Goal: Task Accomplishment & Management: Complete application form

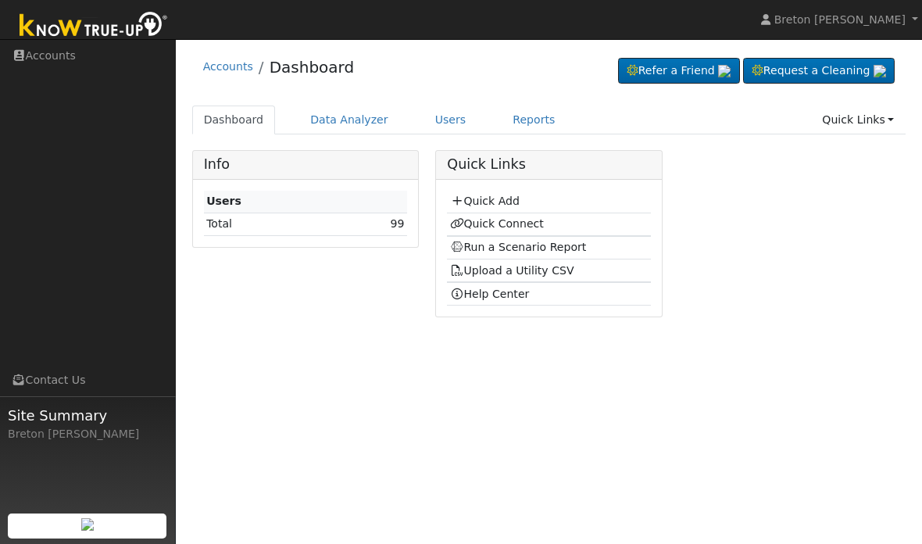
click at [494, 196] on link "Quick Add" at bounding box center [485, 201] width 70 height 12
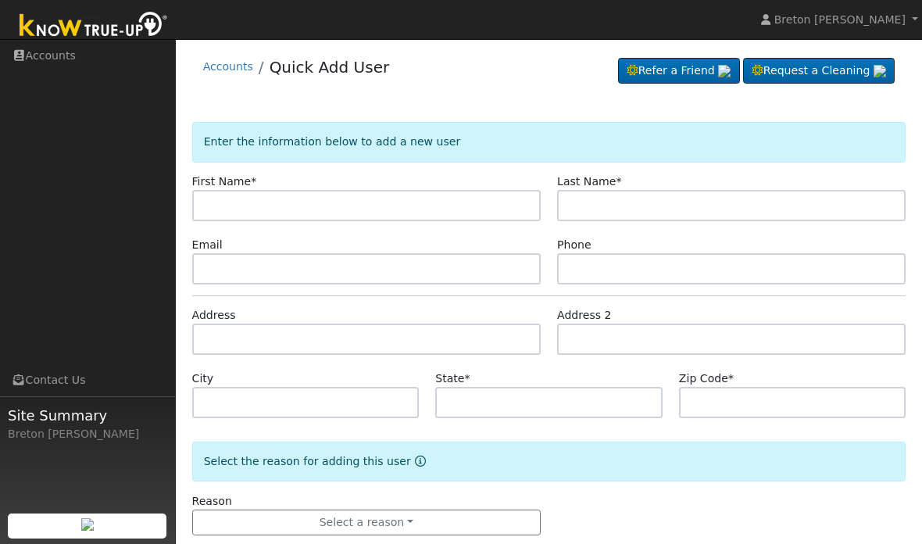
click at [317, 201] on input "text" at bounding box center [366, 205] width 348 height 31
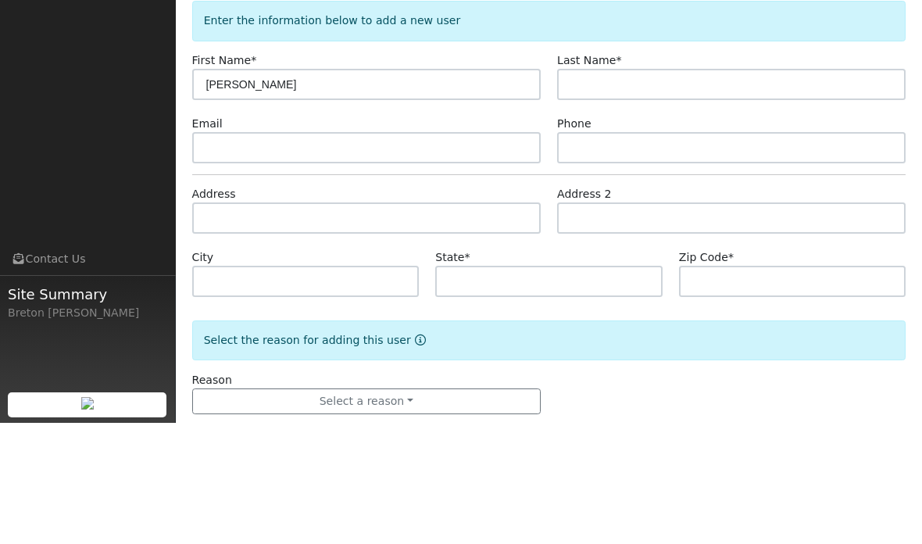
type input "[PERSON_NAME]"
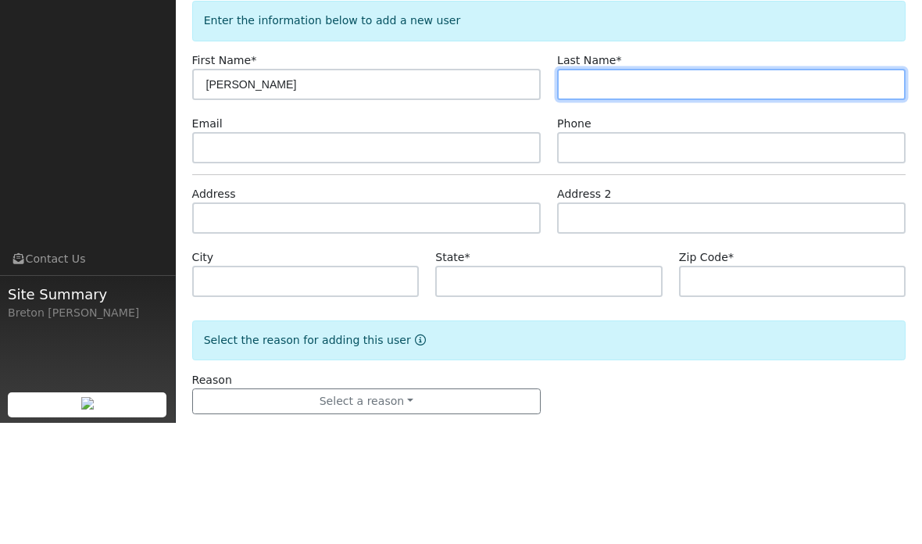
click at [656, 190] on input "text" at bounding box center [731, 205] width 348 height 31
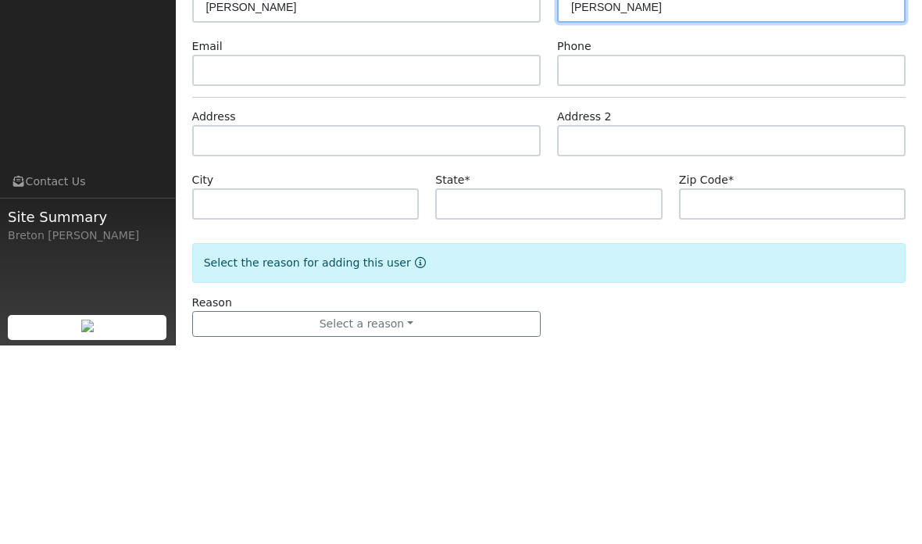
type input "Valenzuela"
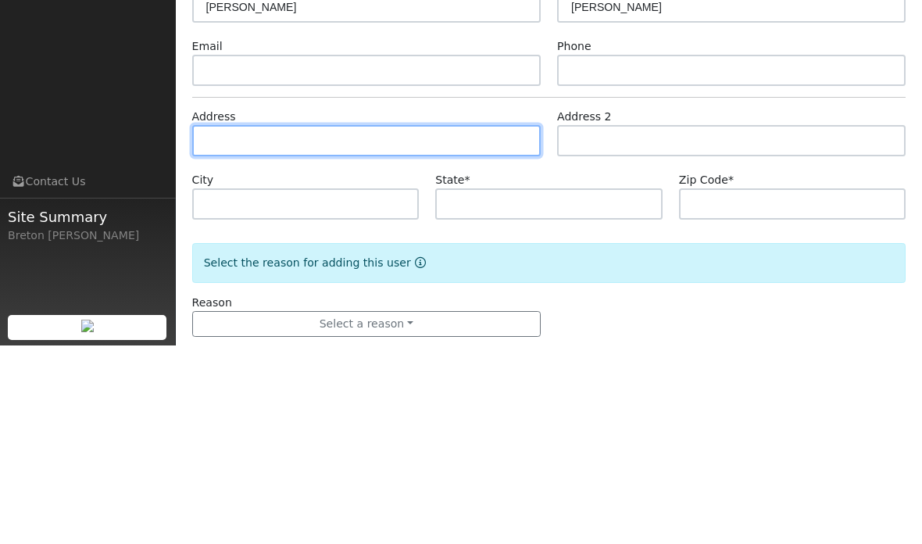
click at [338, 323] on input "text" at bounding box center [366, 338] width 348 height 31
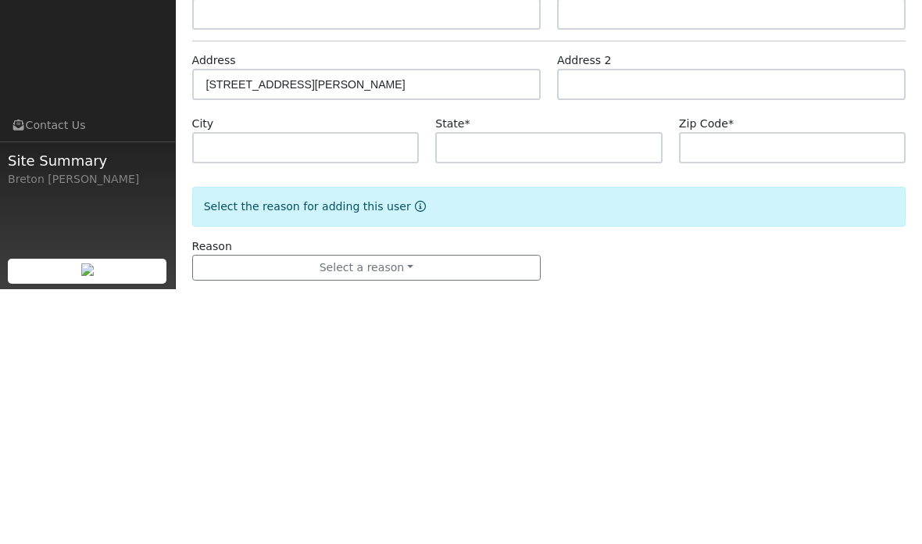
scroll to position [30, 0]
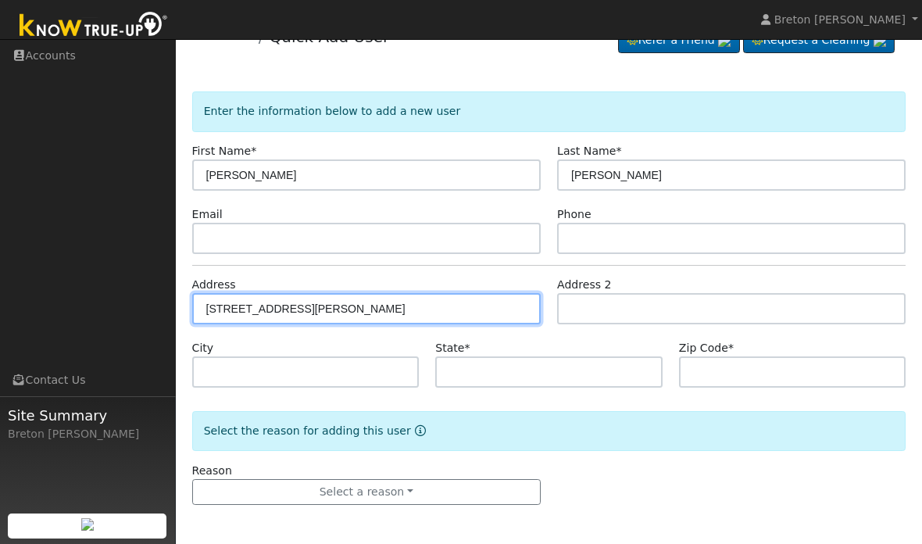
type input "113 East Dunham Street"
type input "Madera"
type input "CA"
type input "93637"
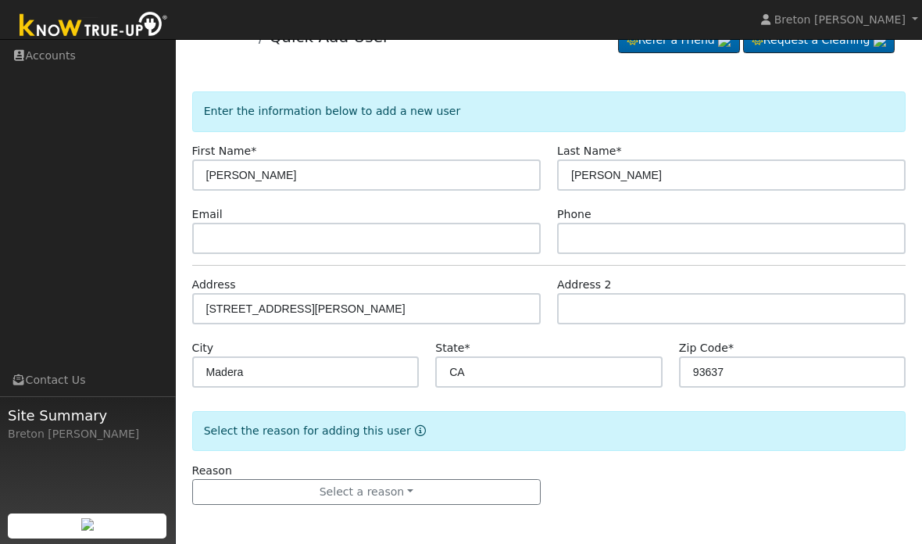
click at [424, 487] on button "Select a reason" at bounding box center [366, 492] width 348 height 27
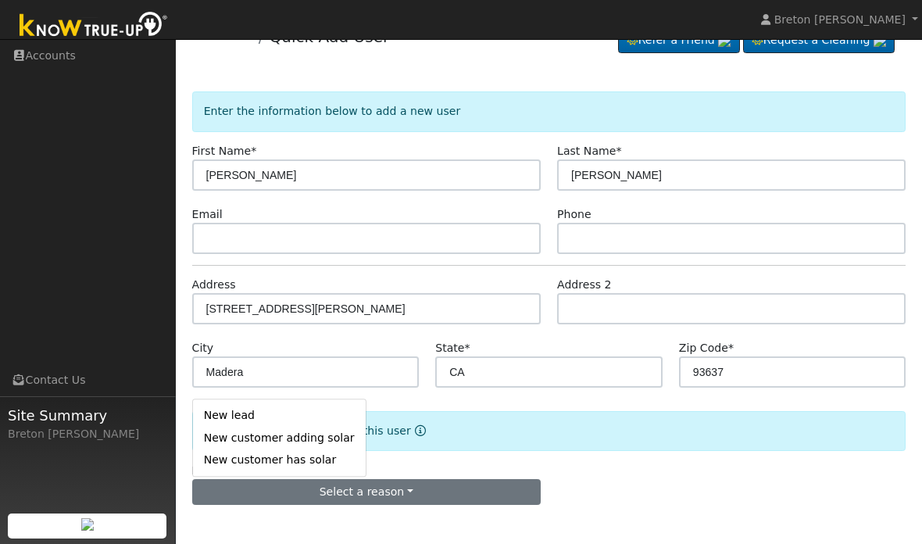
click at [287, 411] on link "New lead" at bounding box center [279, 416] width 173 height 22
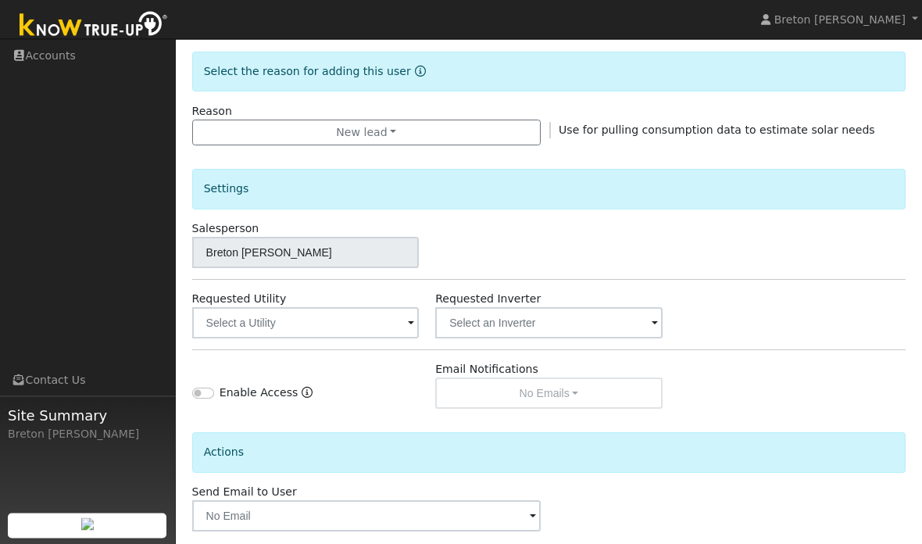
scroll to position [403, 0]
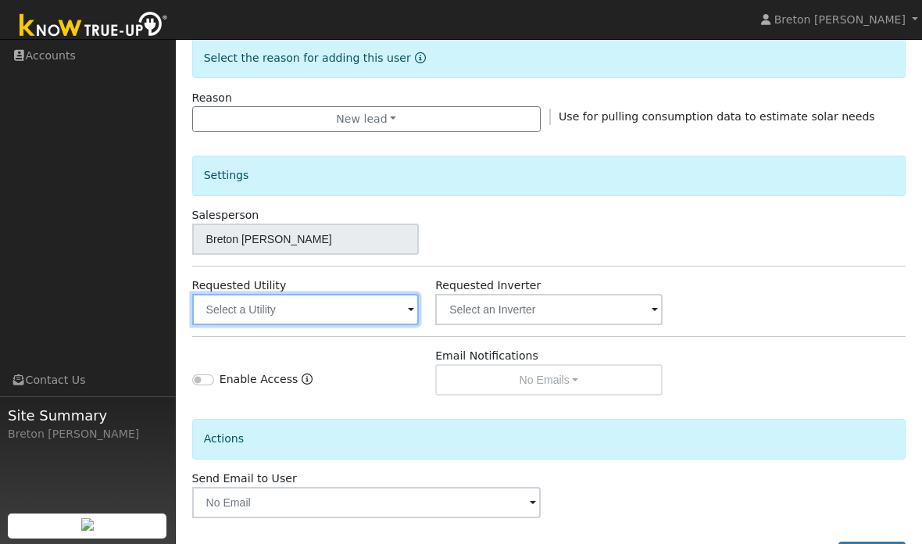
click at [364, 307] on input "text" at bounding box center [305, 309] width 227 height 31
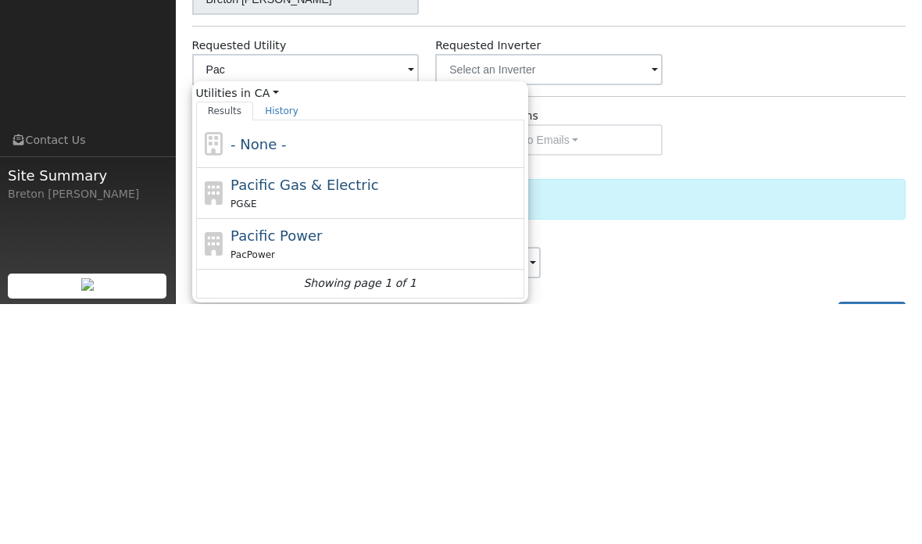
click at [370, 414] on div "Pacific Gas & Electric PG&E" at bounding box center [375, 432] width 290 height 37
type input "Pacific Gas & Electric"
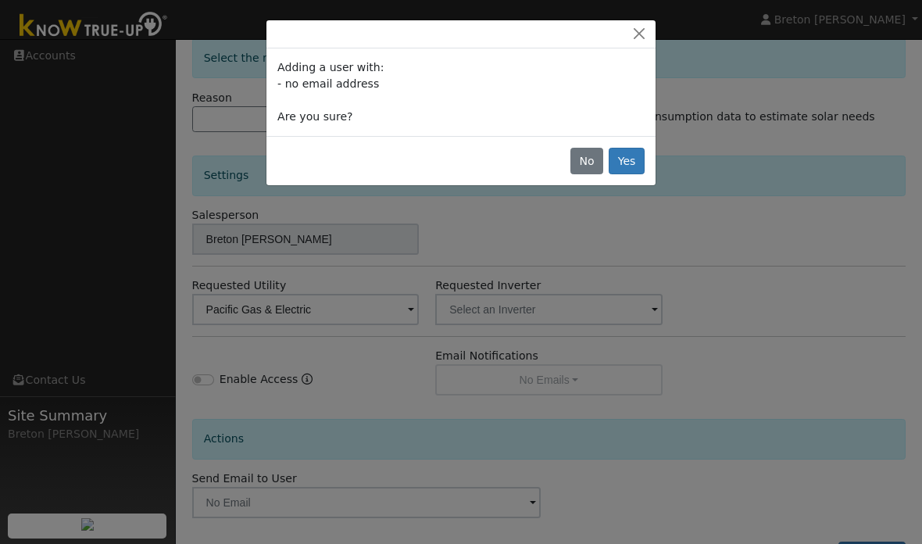
click at [630, 162] on button "Yes" at bounding box center [627, 161] width 36 height 27
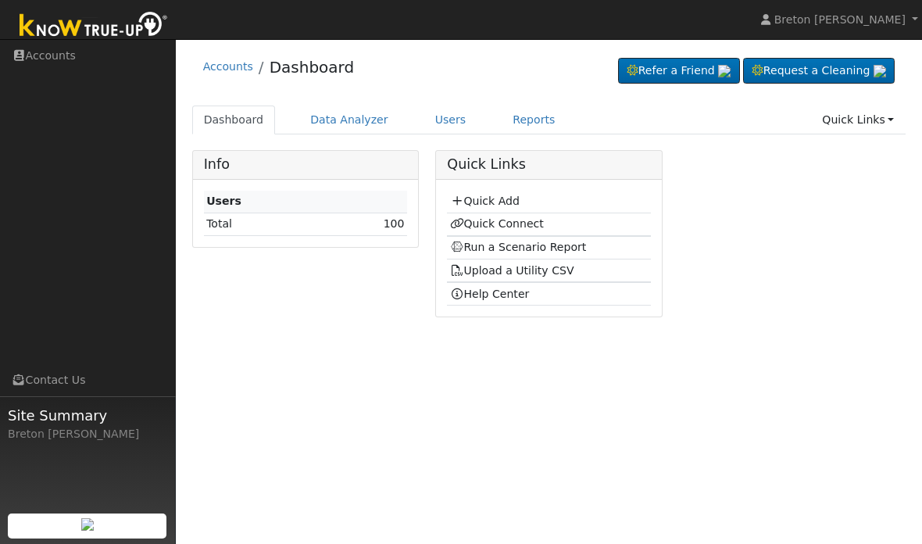
click at [510, 220] on link "Quick Connect" at bounding box center [497, 223] width 94 height 12
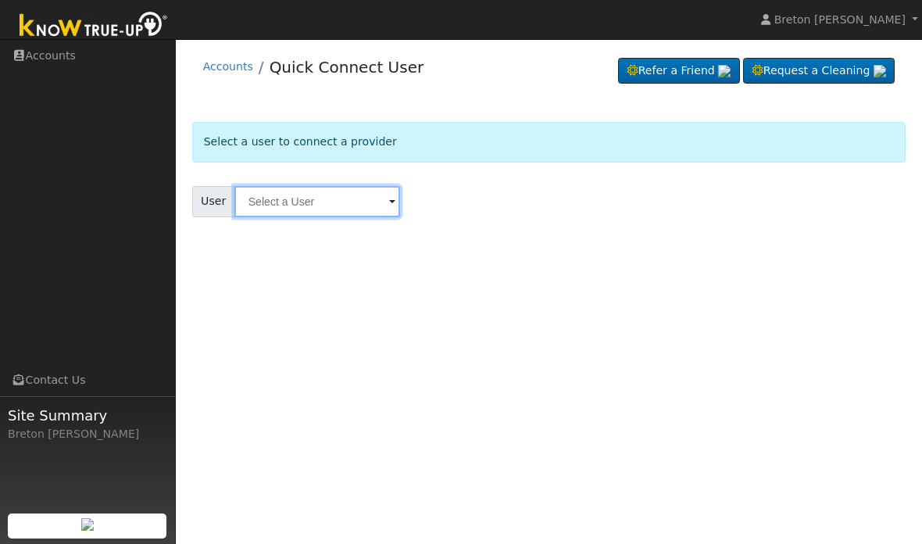
click at [334, 193] on input "text" at bounding box center [317, 201] width 166 height 31
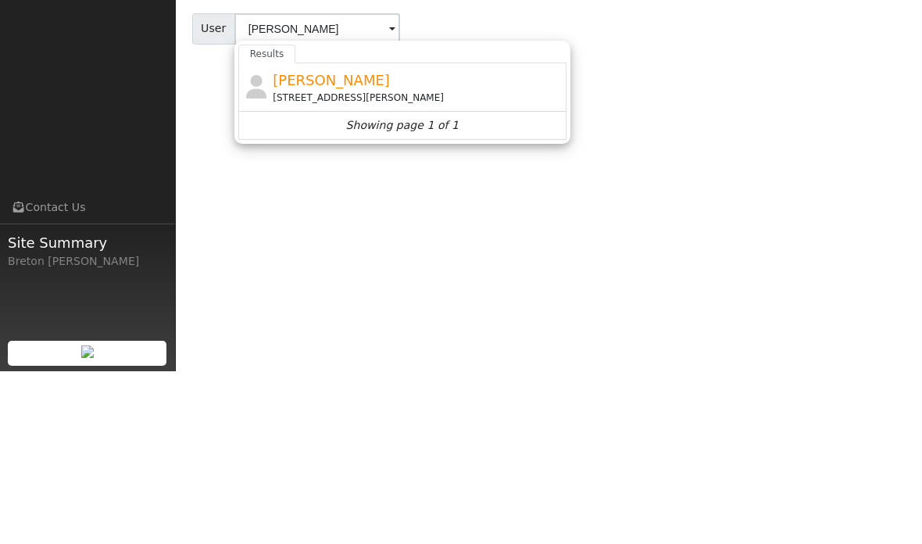
click at [355, 244] on span "Valeri Valenzuela" at bounding box center [331, 252] width 117 height 16
type input "Valeri Valenzuela"
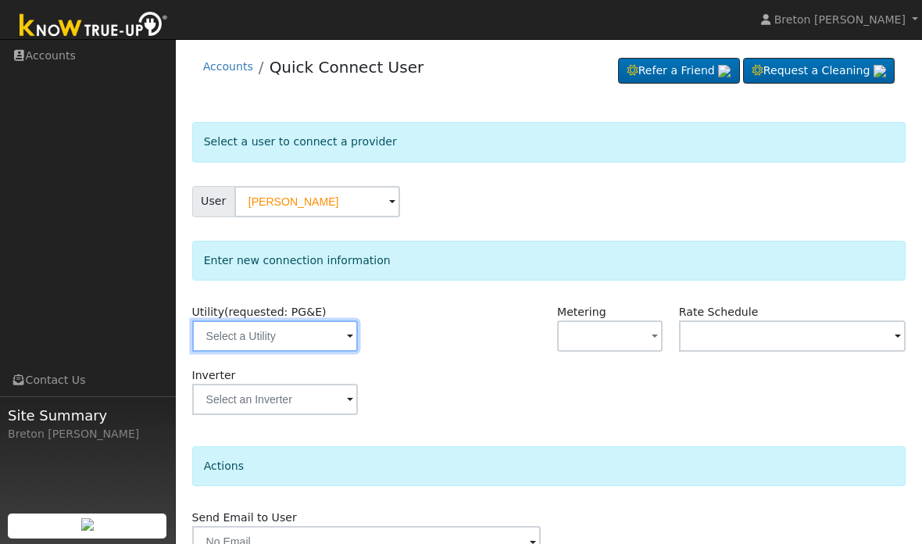
click at [288, 342] on input "text" at bounding box center [275, 335] width 166 height 31
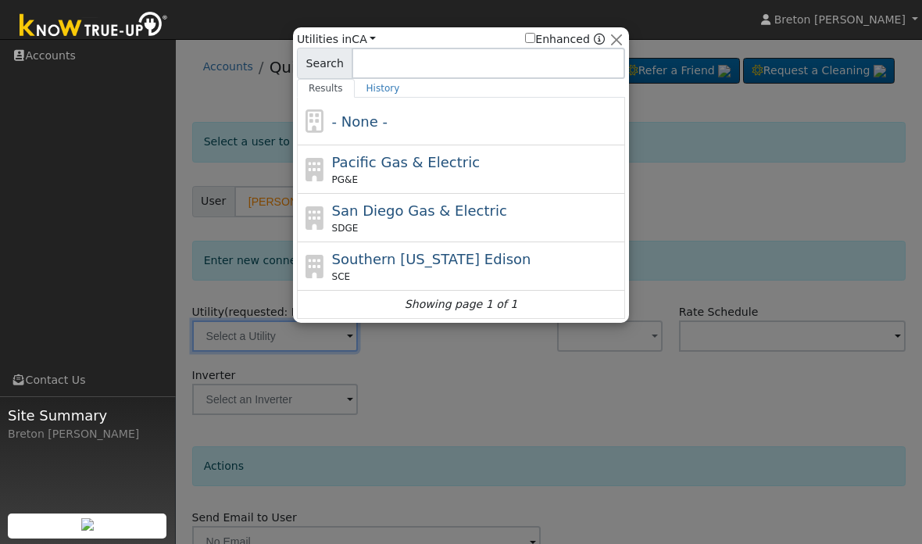
click at [452, 157] on span "Pacific Gas & Electric" at bounding box center [406, 162] width 148 height 16
type input "PG&E"
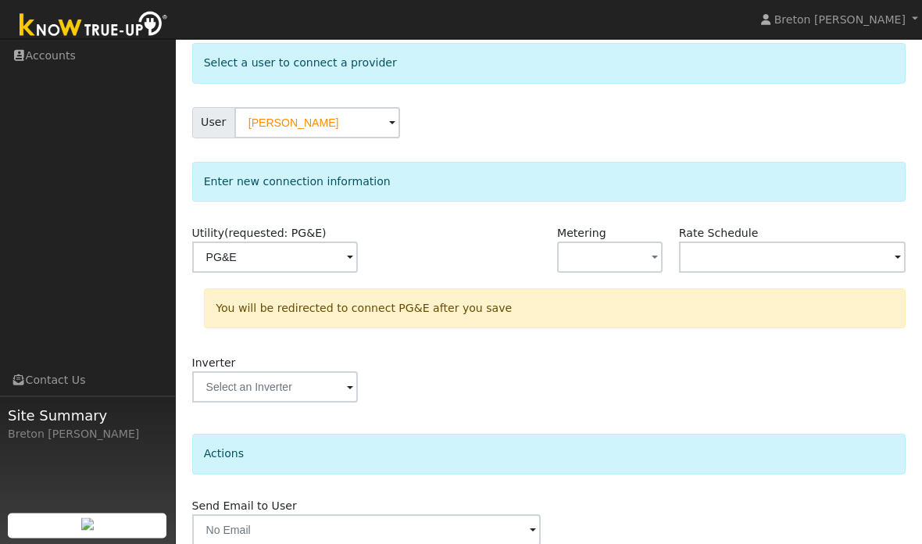
scroll to position [82, 0]
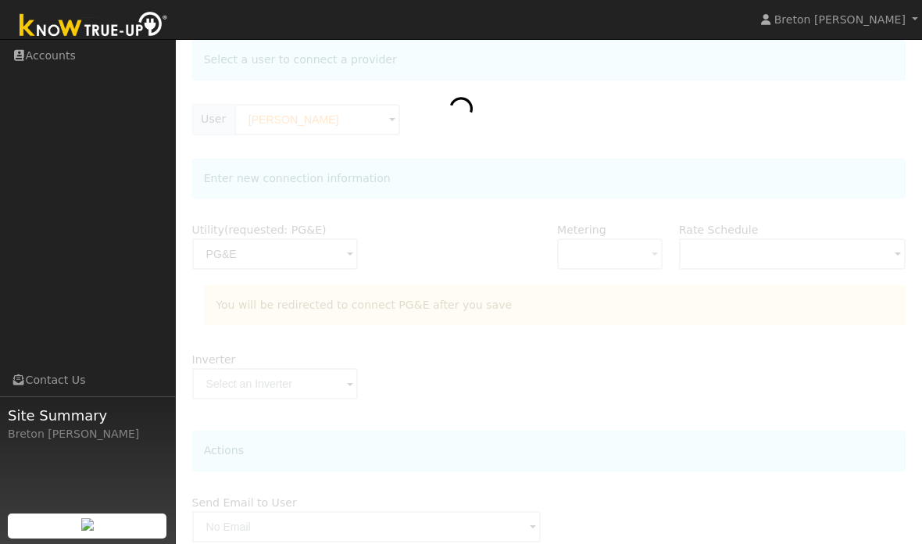
scroll to position [145, 0]
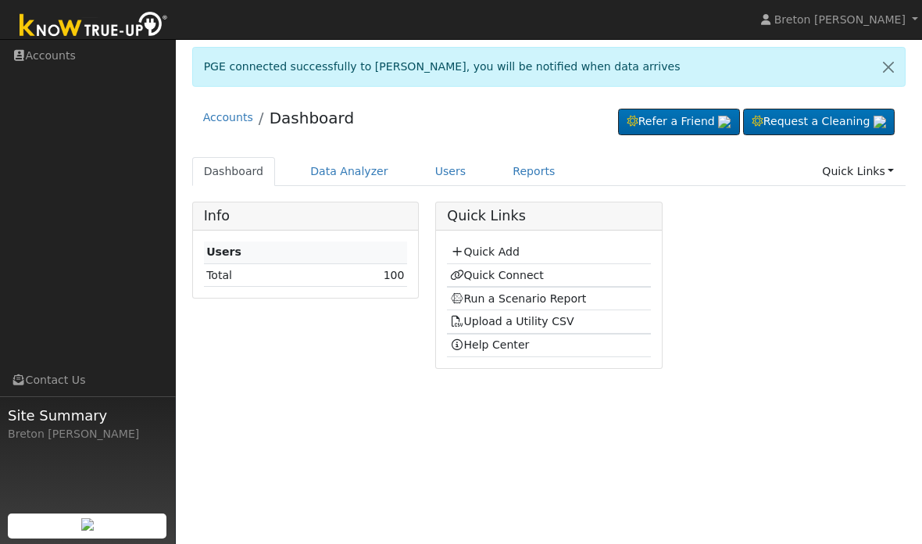
click at [541, 294] on link "Run a Scenario Report" at bounding box center [518, 298] width 137 height 12
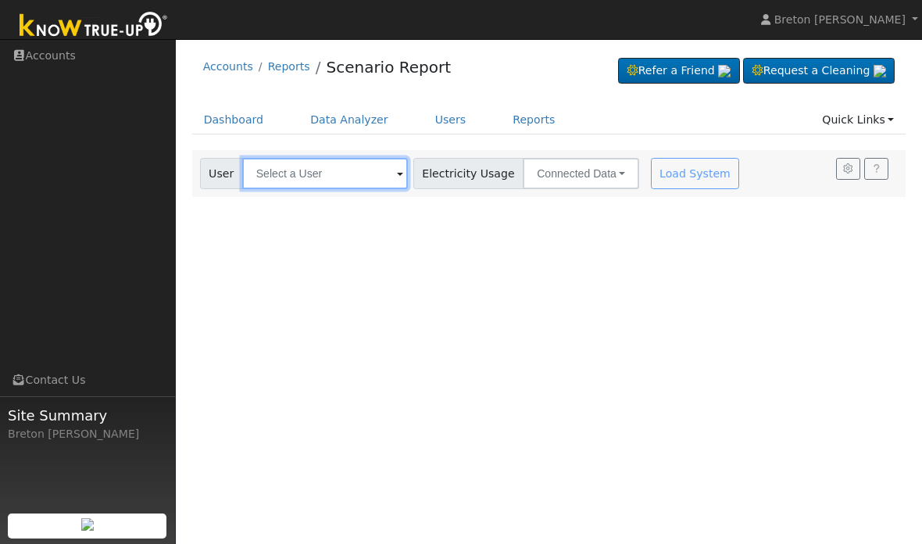
click at [312, 166] on input "text" at bounding box center [325, 173] width 166 height 31
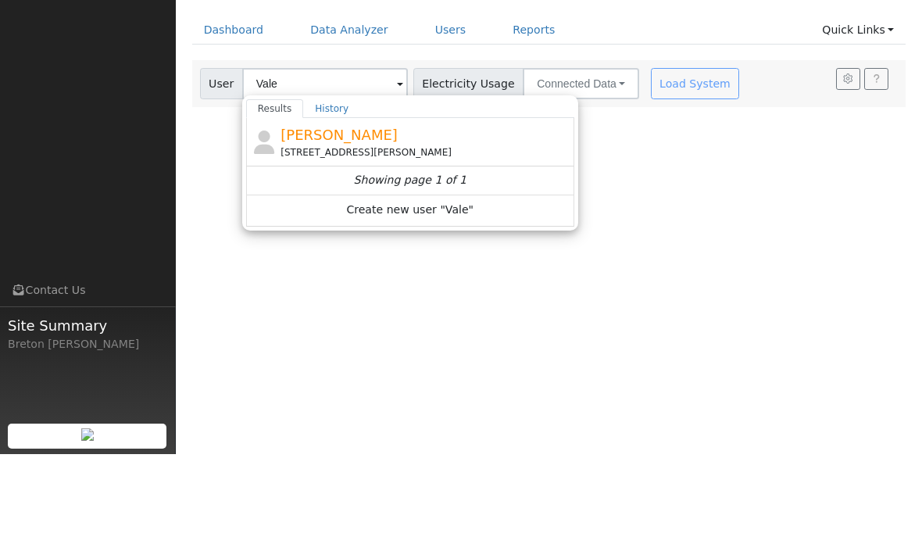
click at [396, 235] on div "[STREET_ADDRESS][PERSON_NAME]" at bounding box center [425, 242] width 290 height 14
type input "[PERSON_NAME]"
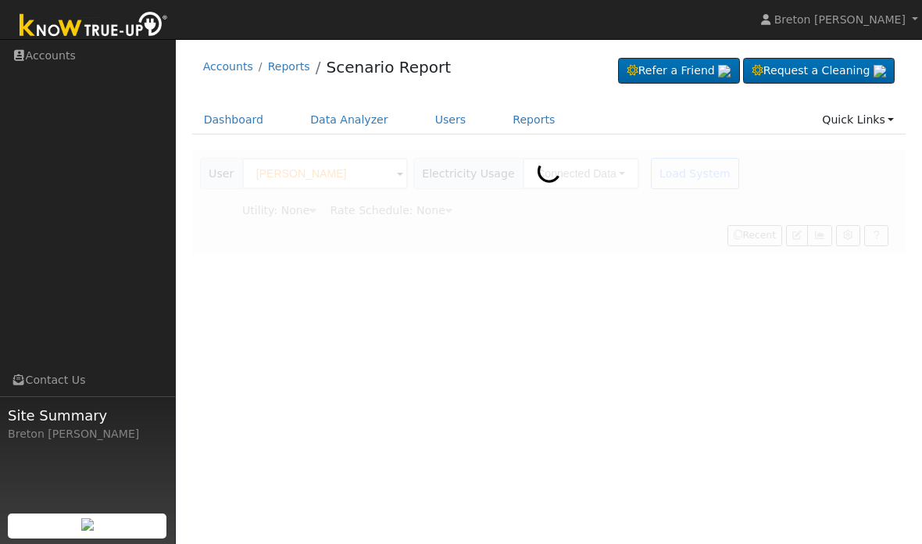
type input "Pacific Gas & Electric"
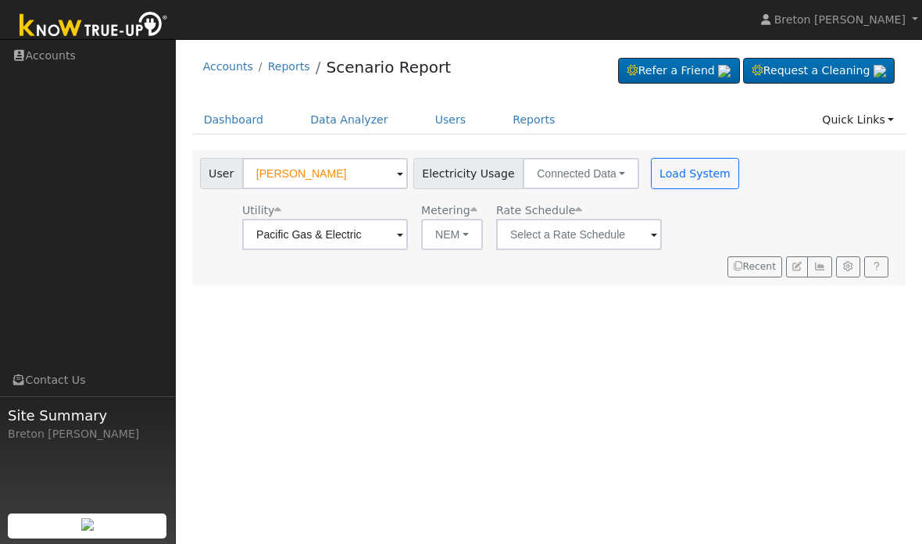
click at [403, 231] on span at bounding box center [400, 236] width 6 height 18
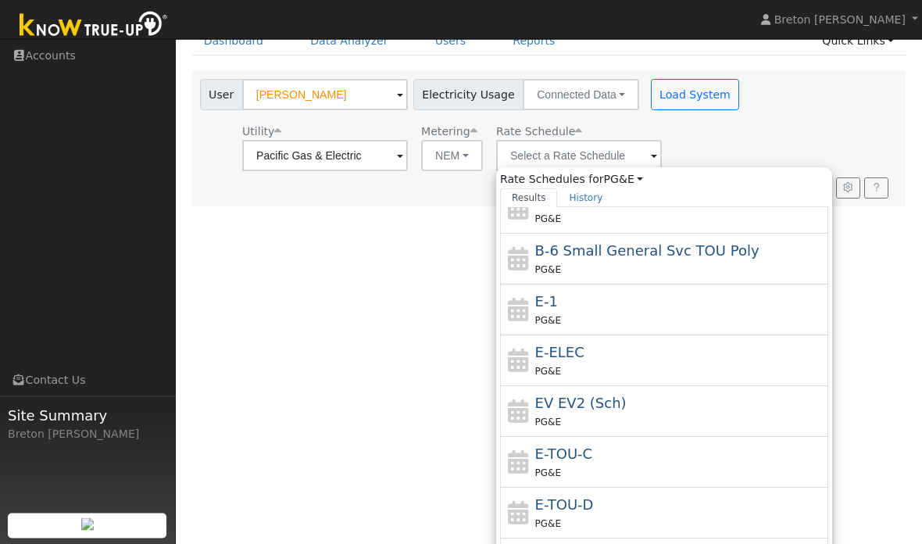
scroll to position [80, 0]
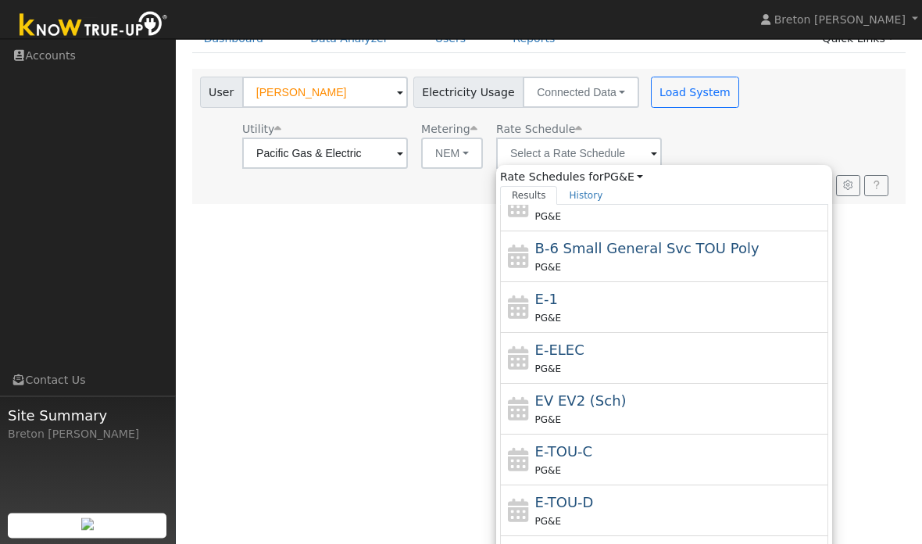
click at [599, 471] on div "PG&E" at bounding box center [680, 470] width 290 height 16
type input "E-TOU-C"
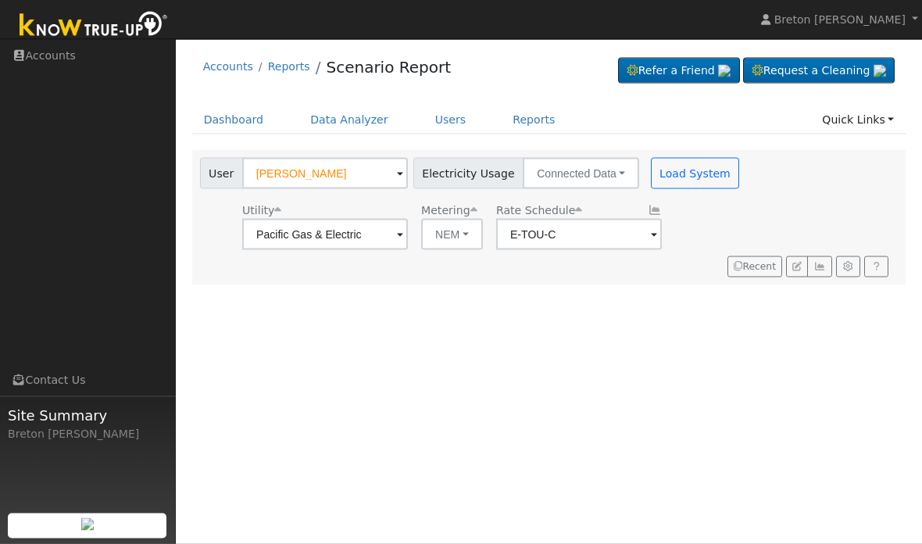
scroll to position [0, 0]
click at [660, 175] on button "Load System" at bounding box center [695, 173] width 89 height 31
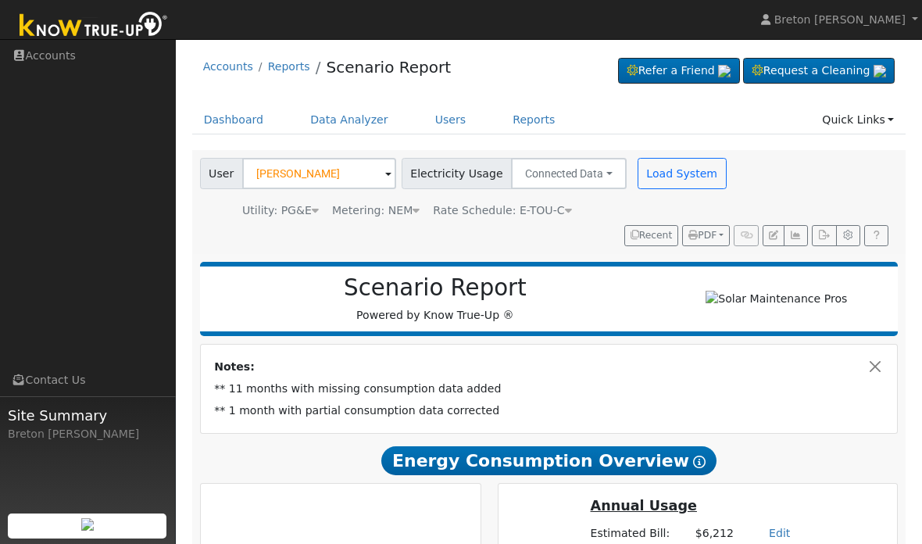
click at [801, 233] on icon "button" at bounding box center [796, 234] width 12 height 9
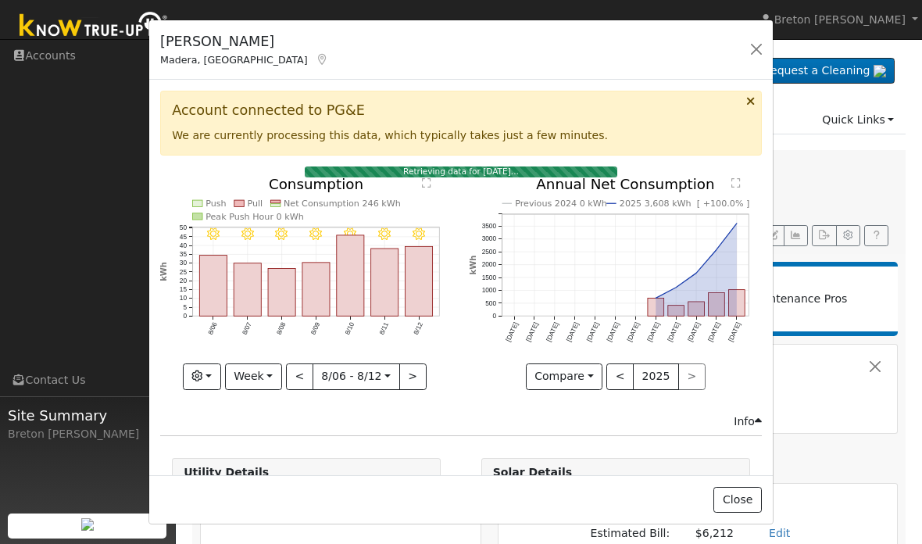
click at [759, 41] on button "button" at bounding box center [756, 49] width 22 height 22
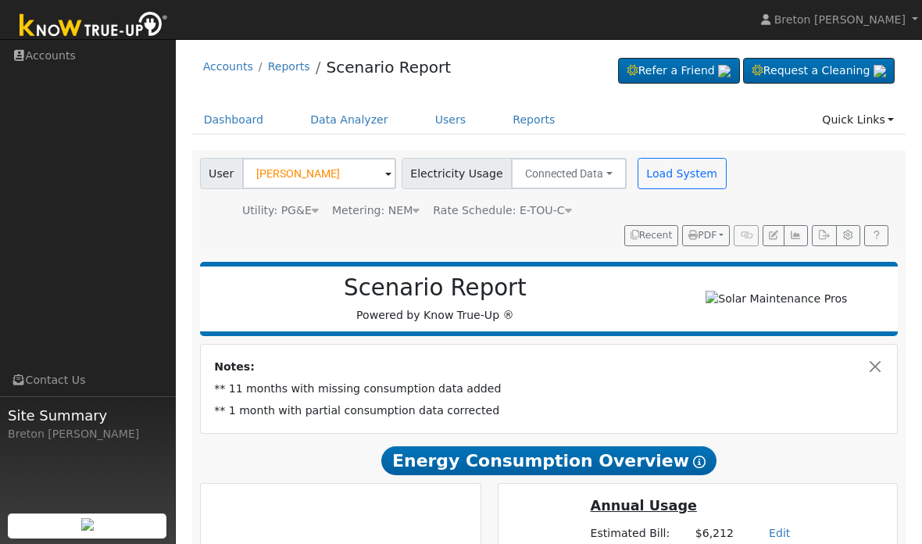
click at [674, 180] on button "Load System" at bounding box center [681, 173] width 89 height 31
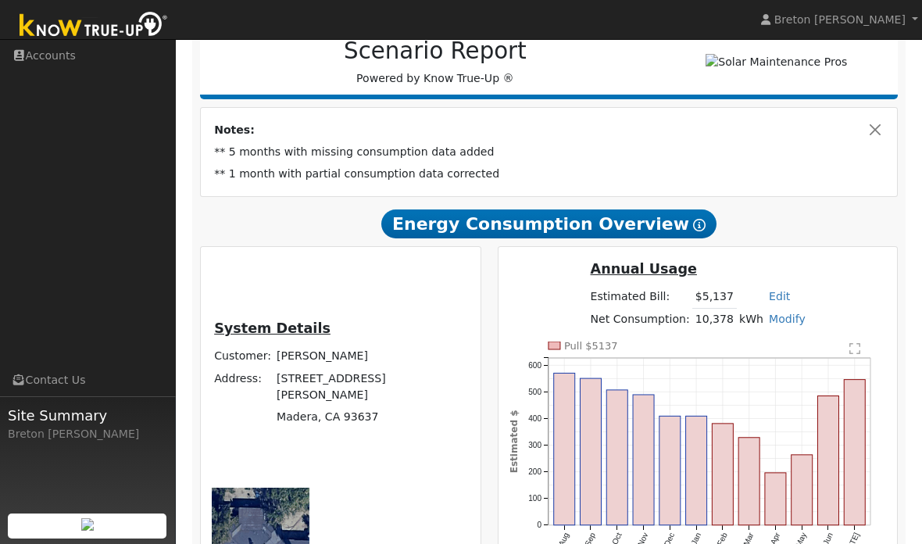
scroll to position [299, 0]
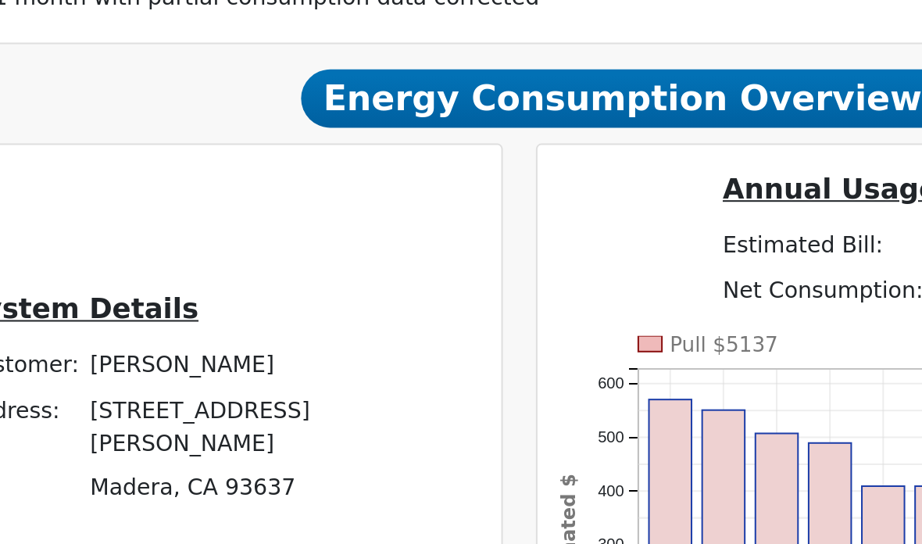
click at [212, 283] on td "Customer:" at bounding box center [243, 294] width 62 height 22
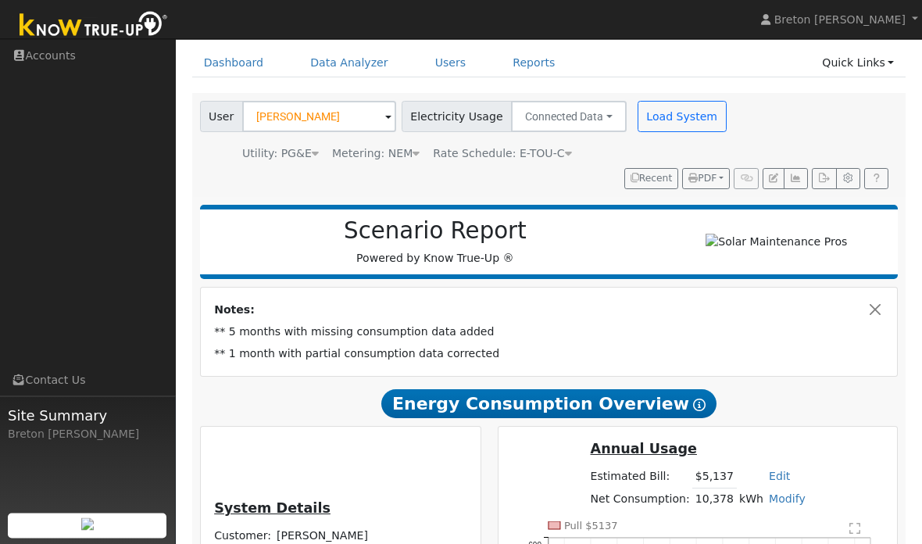
scroll to position [54, 0]
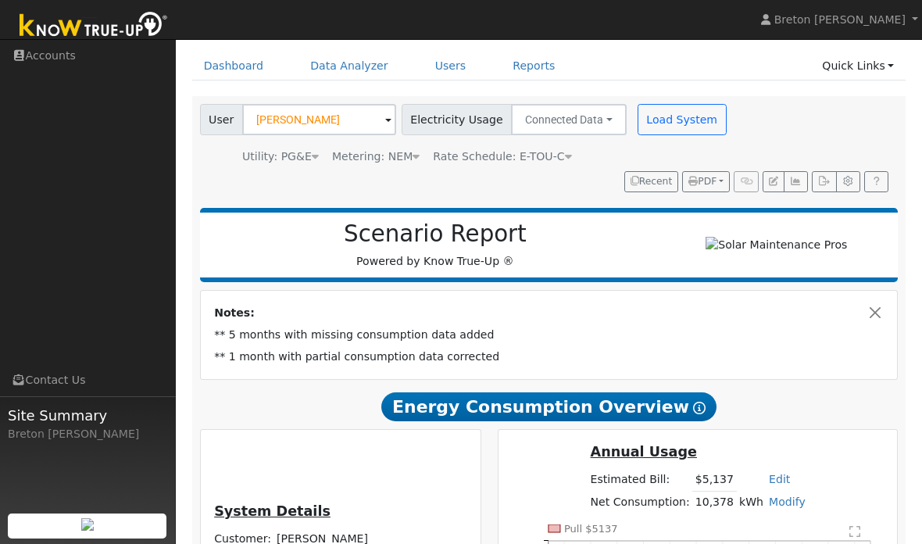
click at [675, 118] on button "Load System" at bounding box center [681, 119] width 89 height 31
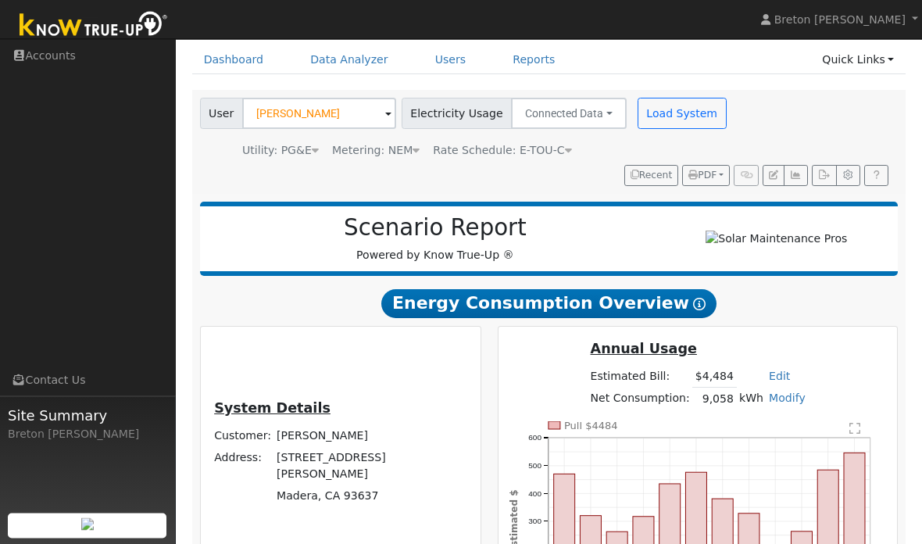
scroll to position [60, 0]
